Goal: Transaction & Acquisition: Purchase product/service

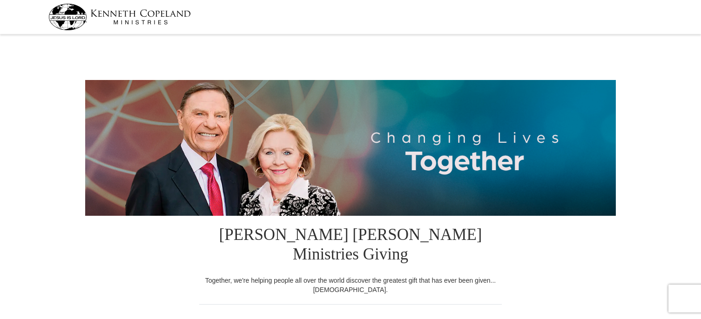
select select "SC"
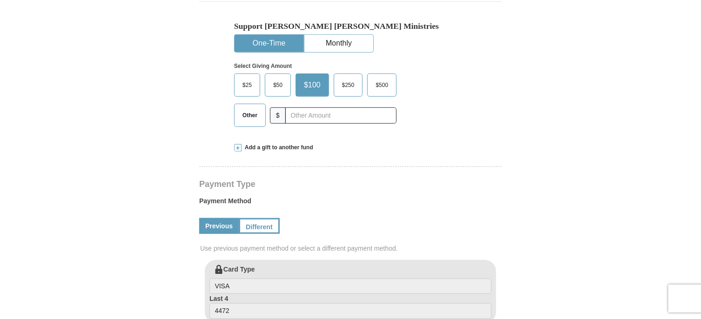
scroll to position [326, 0]
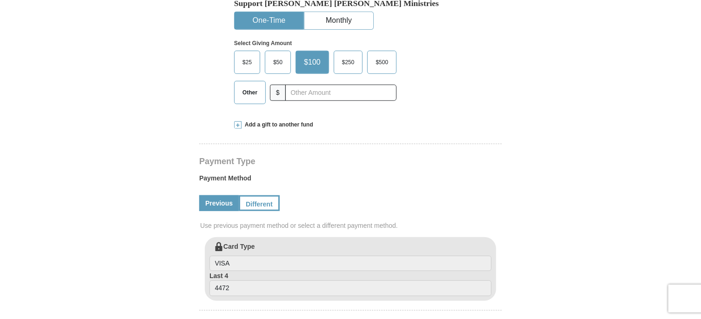
click at [239, 55] on span "$25" at bounding box center [247, 62] width 19 height 14
click at [0, 0] on input "$25" at bounding box center [0, 0] width 0 height 0
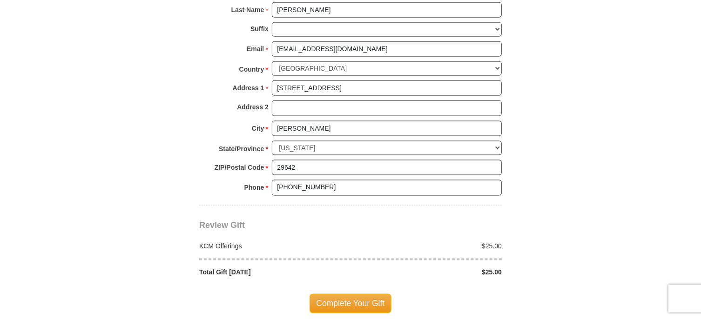
scroll to position [698, 0]
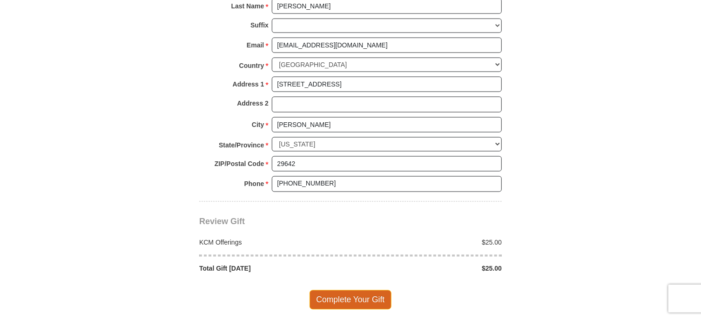
click at [360, 290] on span "Complete Your Gift" at bounding box center [350, 300] width 82 height 20
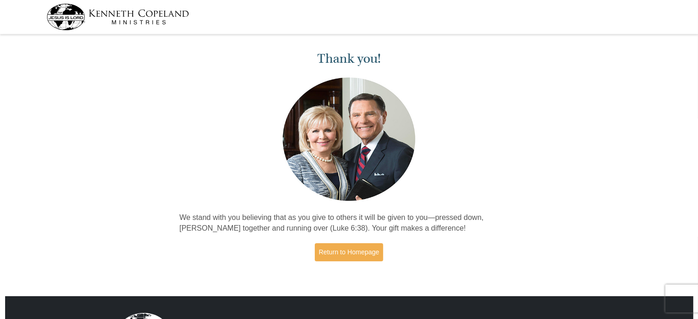
click at [135, 12] on img at bounding box center [118, 17] width 142 height 27
